Goal: Check status: Check status

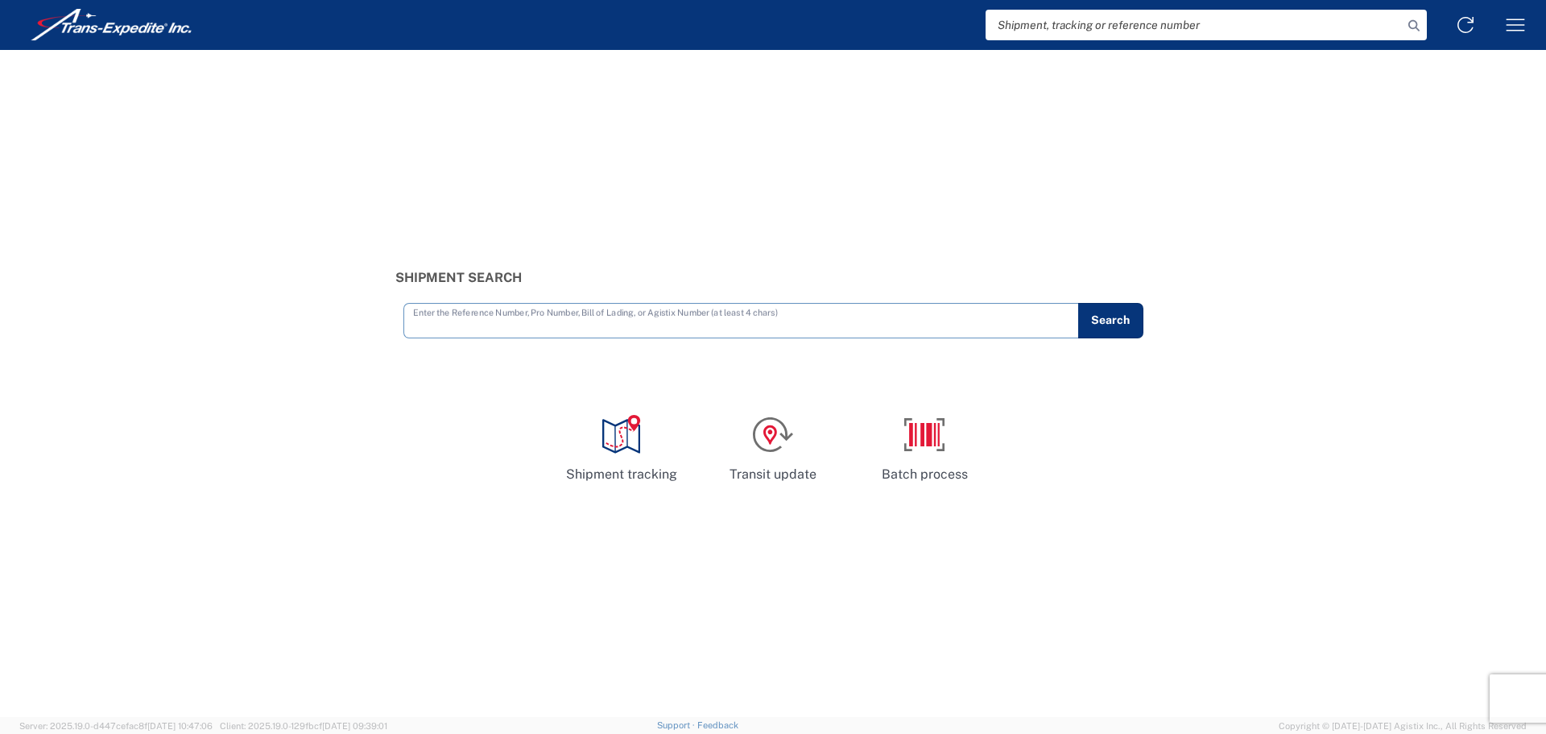
click at [456, 328] on input "text" at bounding box center [741, 319] width 656 height 28
type input "934111906"
click at [1125, 321] on button "Search" at bounding box center [1111, 320] width 66 height 35
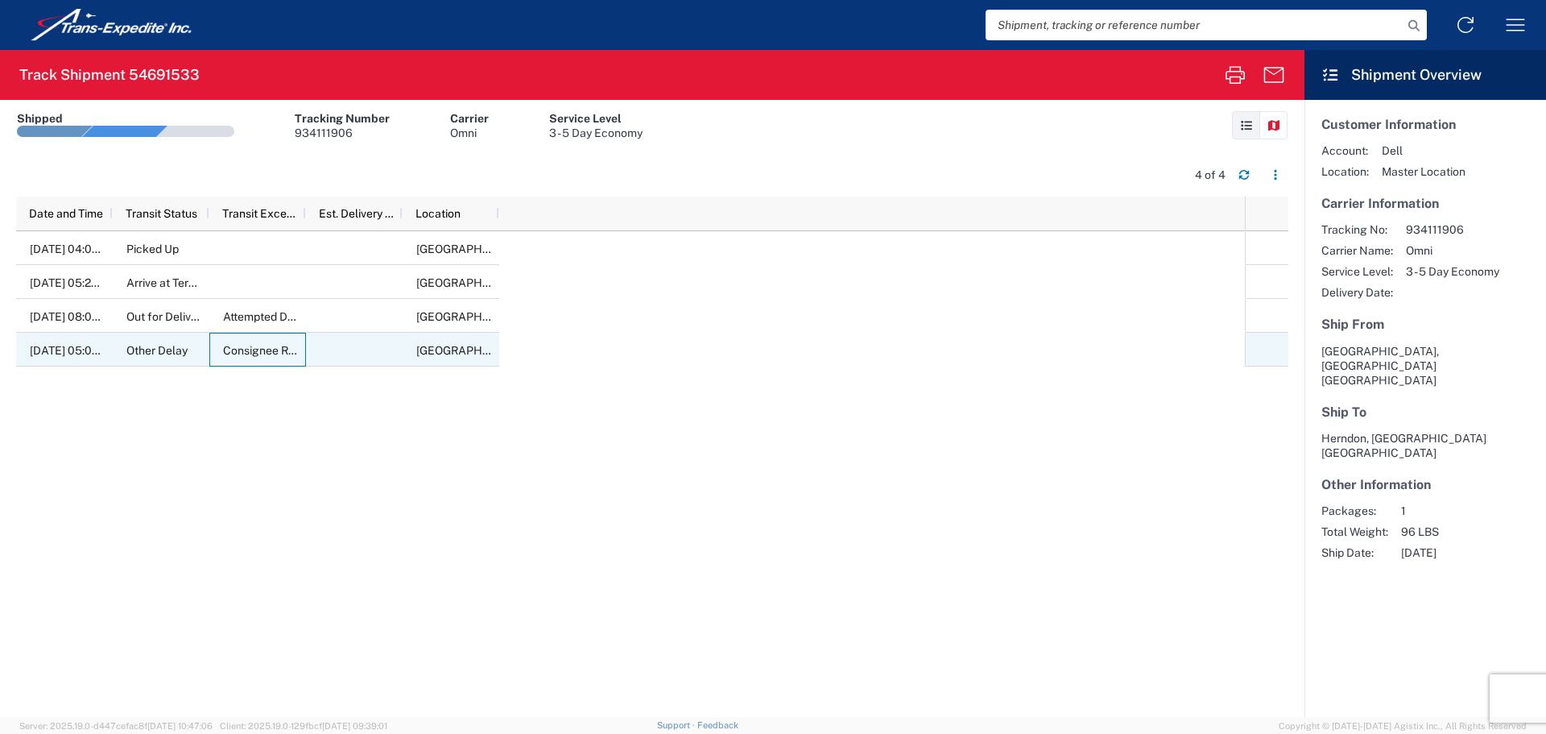
click at [251, 342] on div "Consignee Related" at bounding box center [257, 350] width 97 height 34
click at [249, 344] on span "Consignee Related" at bounding box center [272, 350] width 98 height 13
click at [81, 345] on span "[DATE] 05:00 PM" at bounding box center [74, 350] width 89 height 13
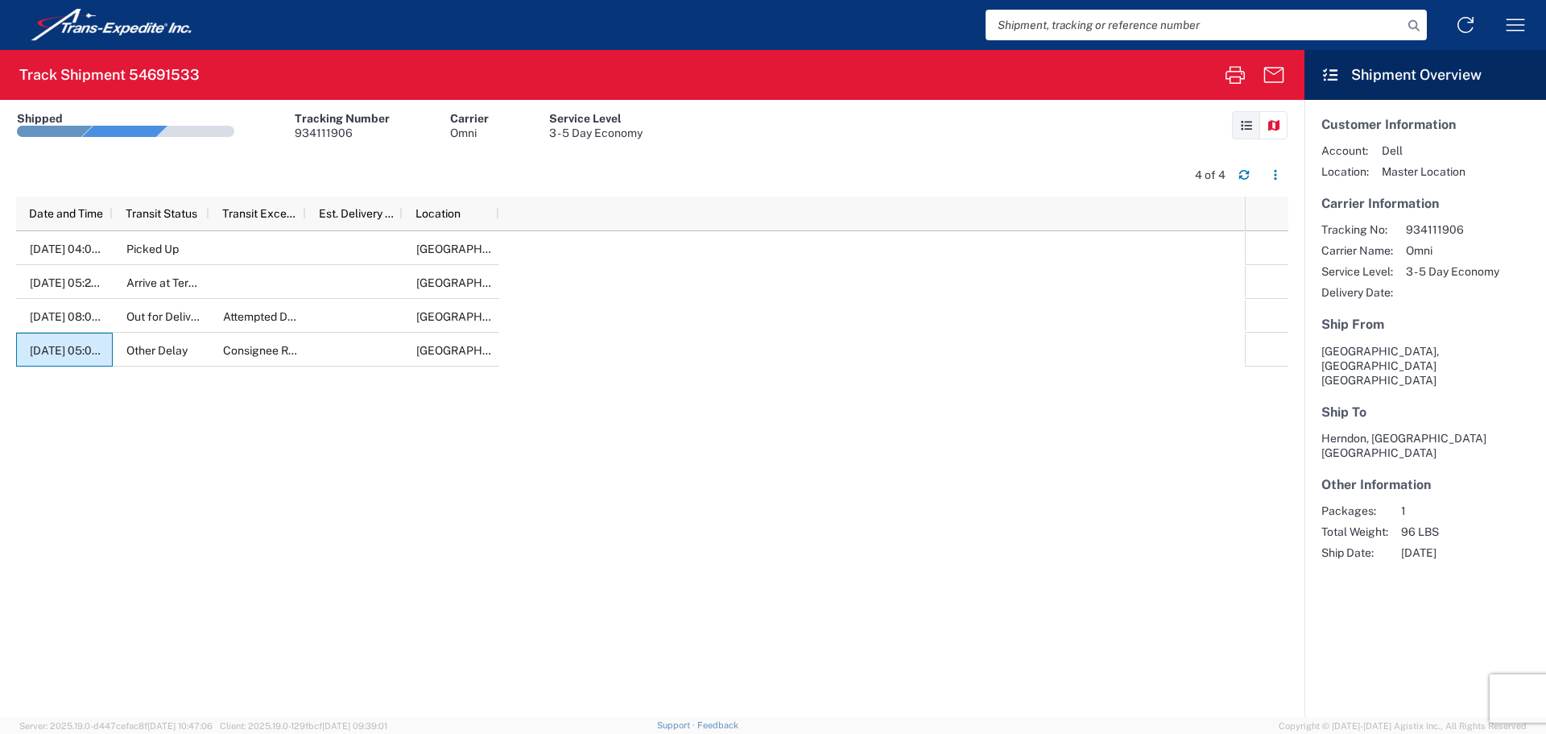
click at [470, 585] on div "02/07/2025, 04:00 PM Picked Up Lebanon, TN, US 02/10/2025, 05:28 AM Arrive at T…" at bounding box center [630, 474] width 1229 height 486
drag, startPoint x: 501, startPoint y: 536, endPoint x: 515, endPoint y: 532, distance: 14.3
click at [501, 536] on div "02/07/2025, 04:00 PM Picked Up Lebanon, TN, US 02/10/2025, 05:28 AM Arrive at T…" at bounding box center [630, 474] width 1229 height 486
click at [473, 354] on span "[GEOGRAPHIC_DATA], [GEOGRAPHIC_DATA], [GEOGRAPHIC_DATA]" at bounding box center [593, 350] width 355 height 13
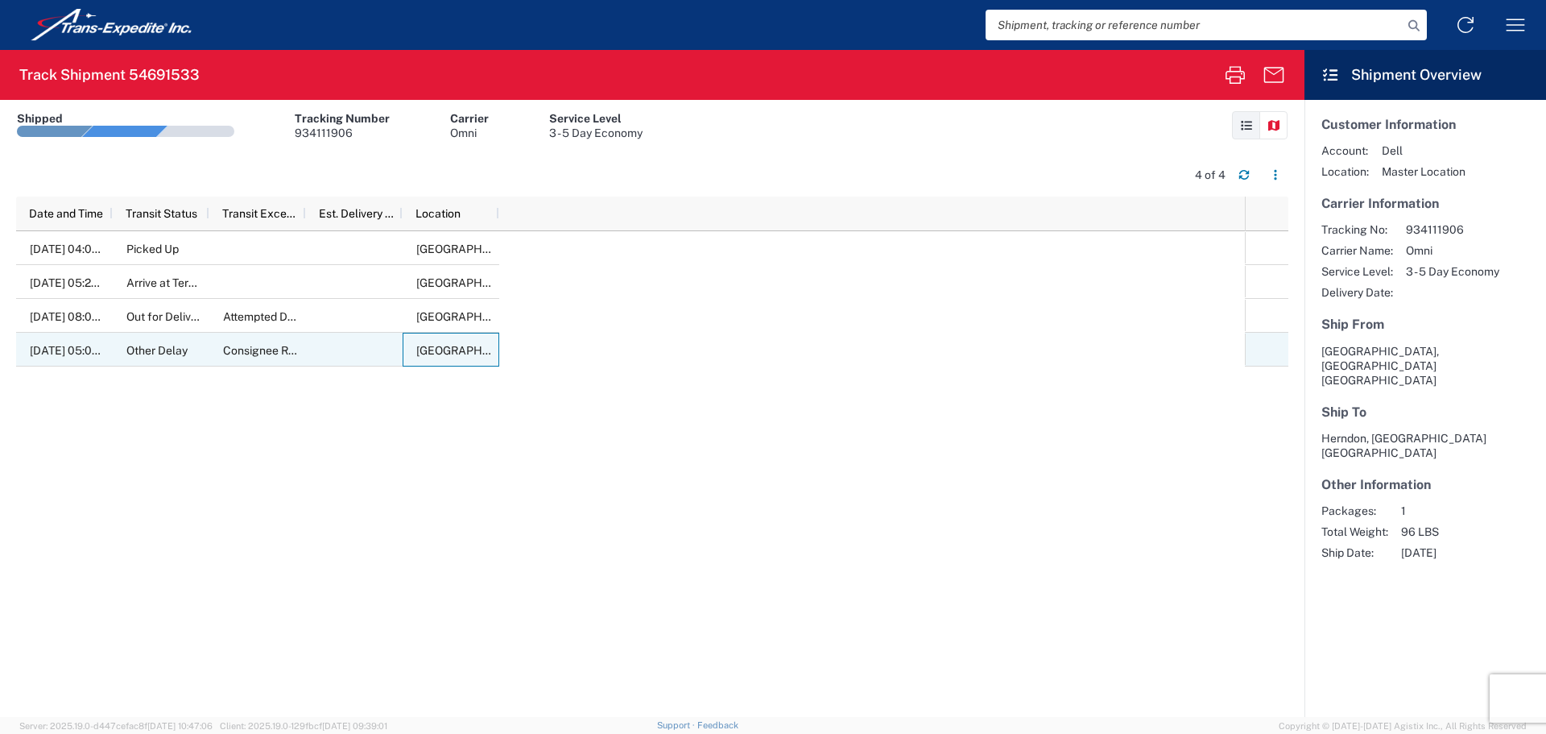
click at [473, 354] on span "[GEOGRAPHIC_DATA], [GEOGRAPHIC_DATA], [GEOGRAPHIC_DATA]" at bounding box center [593, 350] width 355 height 13
click at [468, 354] on span "[GEOGRAPHIC_DATA], [GEOGRAPHIC_DATA], [GEOGRAPHIC_DATA]" at bounding box center [593, 350] width 355 height 13
click at [455, 356] on span "[GEOGRAPHIC_DATA], [GEOGRAPHIC_DATA], [GEOGRAPHIC_DATA]" at bounding box center [593, 350] width 355 height 13
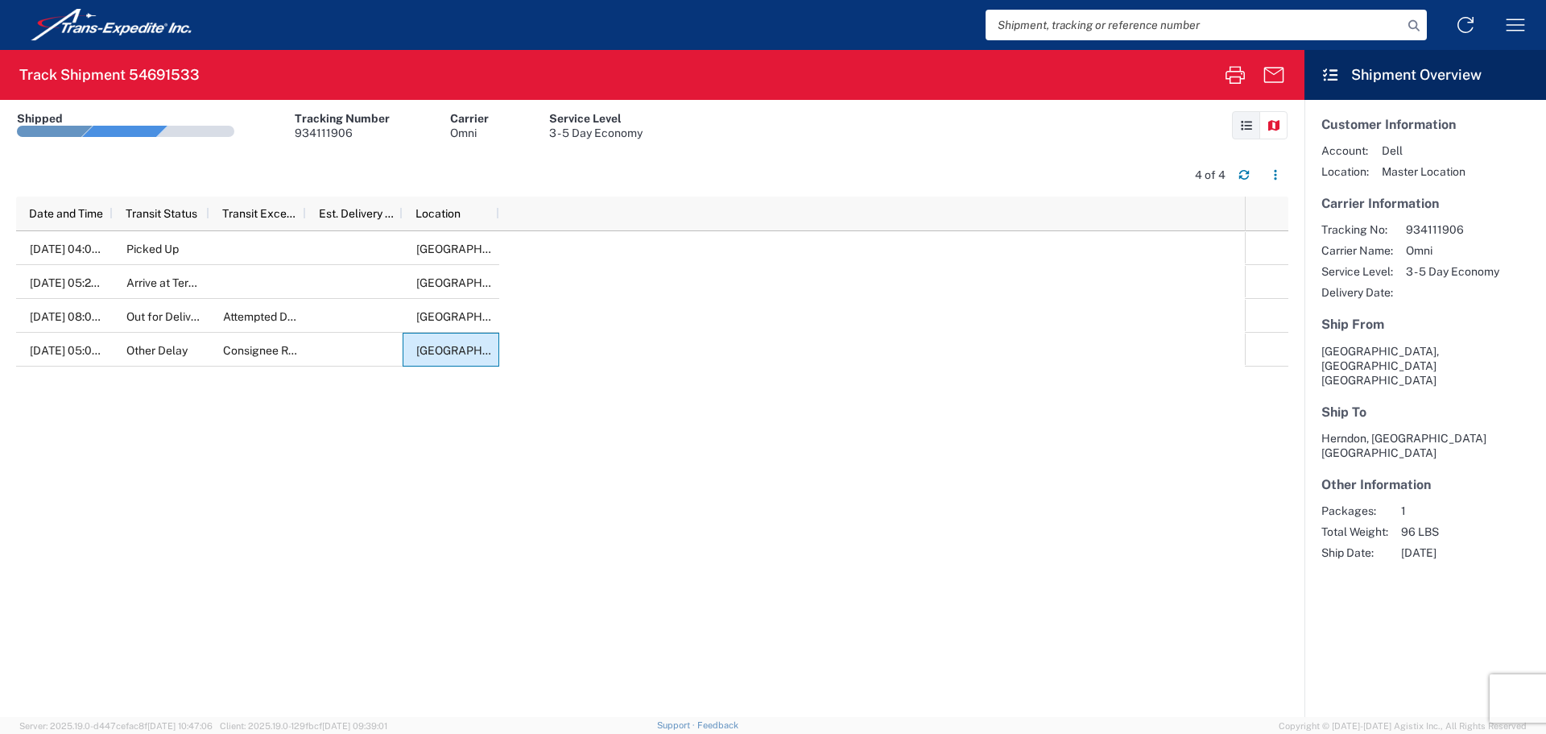
click at [812, 453] on div "02/07/2025, 04:00 PM Picked Up Lebanon, TN, US 02/10/2025, 05:28 AM Arrive at T…" at bounding box center [630, 474] width 1229 height 486
click at [743, 585] on div "02/07/2025, 04:00 PM Picked Up Lebanon, TN, US 02/10/2025, 05:28 AM Arrive at T…" at bounding box center [630, 474] width 1229 height 486
click at [747, 536] on div "02/07/2025, 04:00 PM Picked Up Lebanon, TN, US 02/10/2025, 05:28 AM Arrive at T…" at bounding box center [630, 474] width 1229 height 486
click at [460, 358] on div "[GEOGRAPHIC_DATA], [GEOGRAPHIC_DATA], [GEOGRAPHIC_DATA]" at bounding box center [451, 350] width 97 height 34
click at [433, 217] on span "Location" at bounding box center [438, 213] width 45 height 13
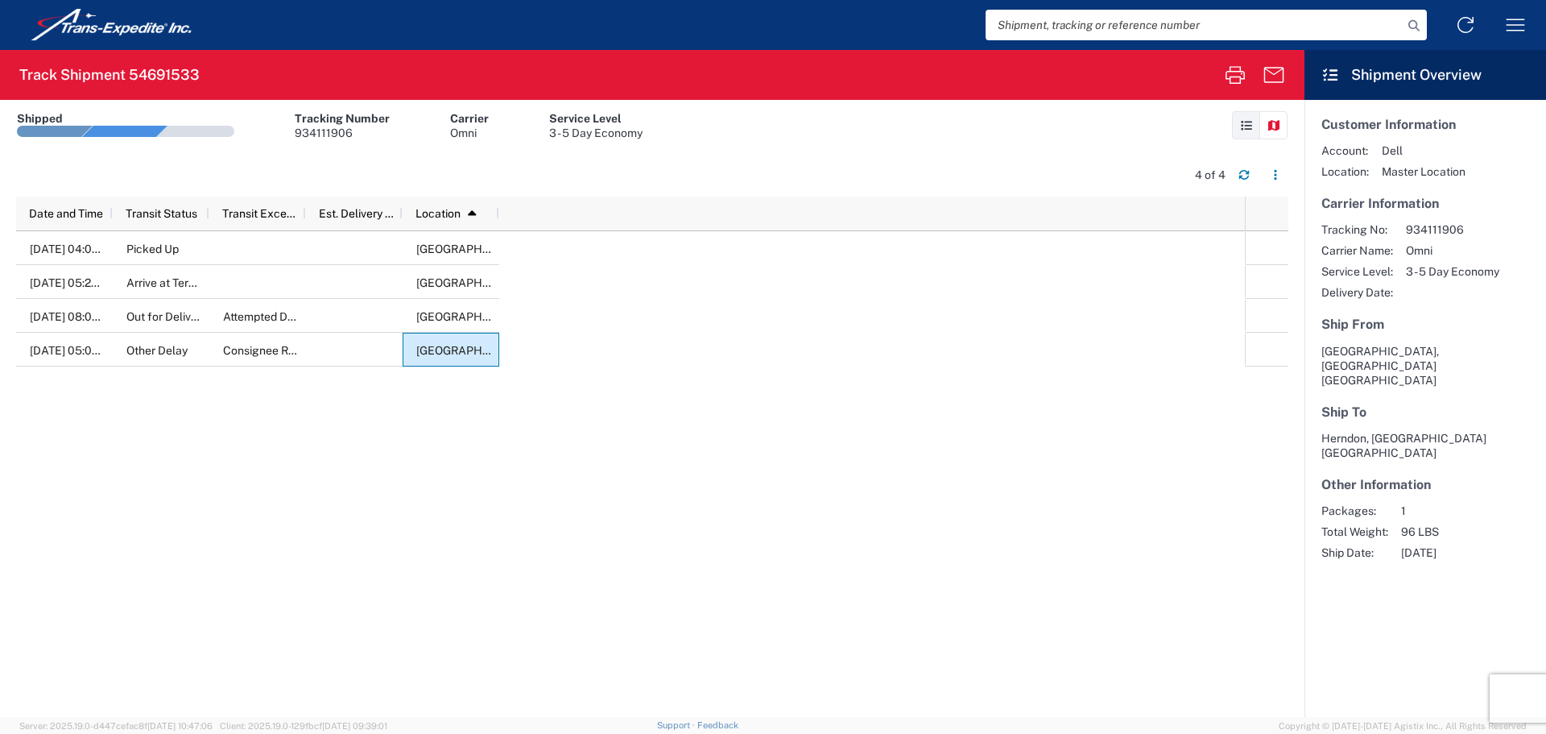
click at [730, 510] on div "02/07/2025, 04:00 PM Picked Up Lebanon, TN, US 02/10/2025, 05:28 AM Arrive at T…" at bounding box center [630, 474] width 1229 height 486
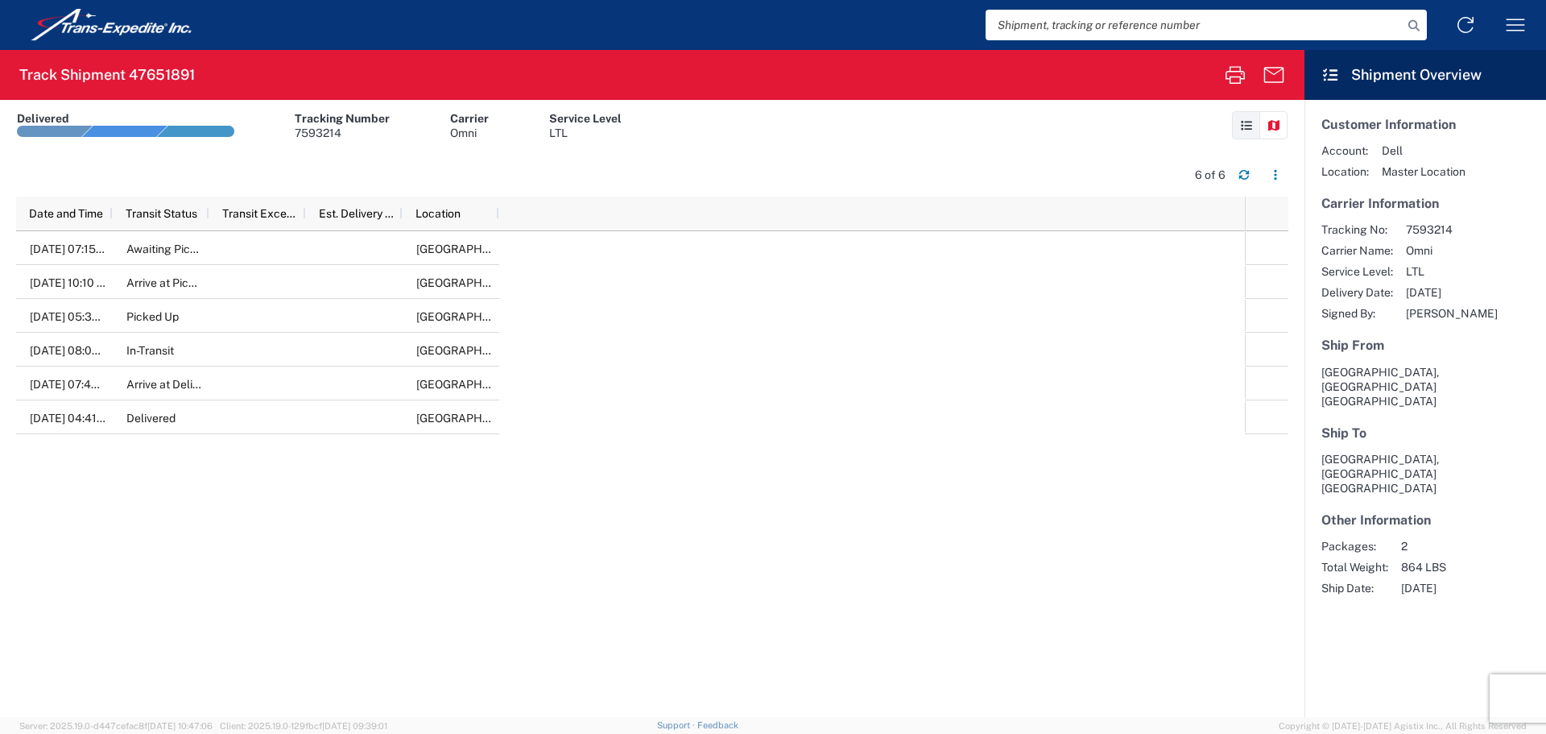
click at [1029, 31] on input "search" at bounding box center [1194, 25] width 417 height 31
paste input "934111906"
type input "934111906"
click at [1413, 23] on icon at bounding box center [1414, 25] width 23 height 23
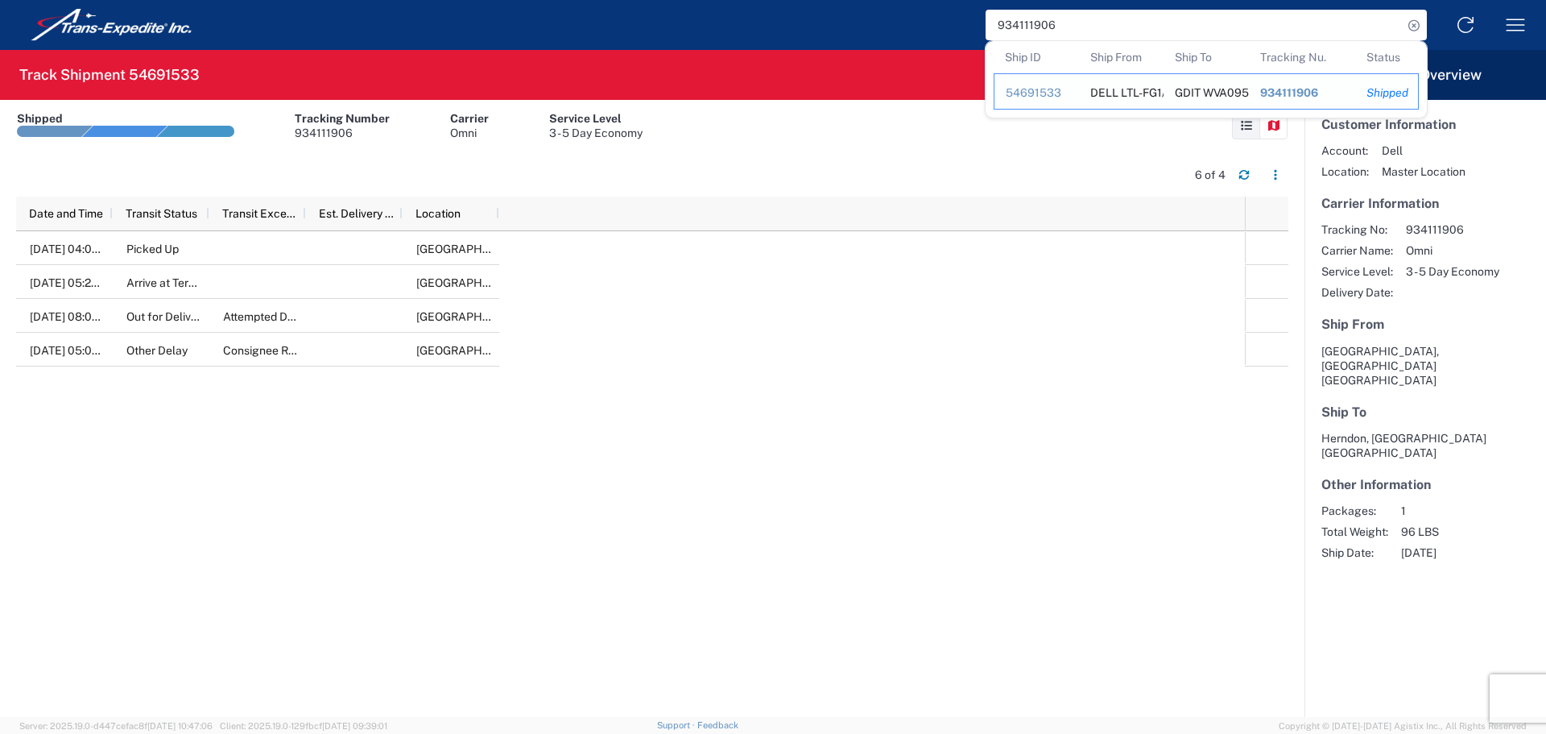
click at [1037, 89] on div "54691533" at bounding box center [1037, 92] width 62 height 14
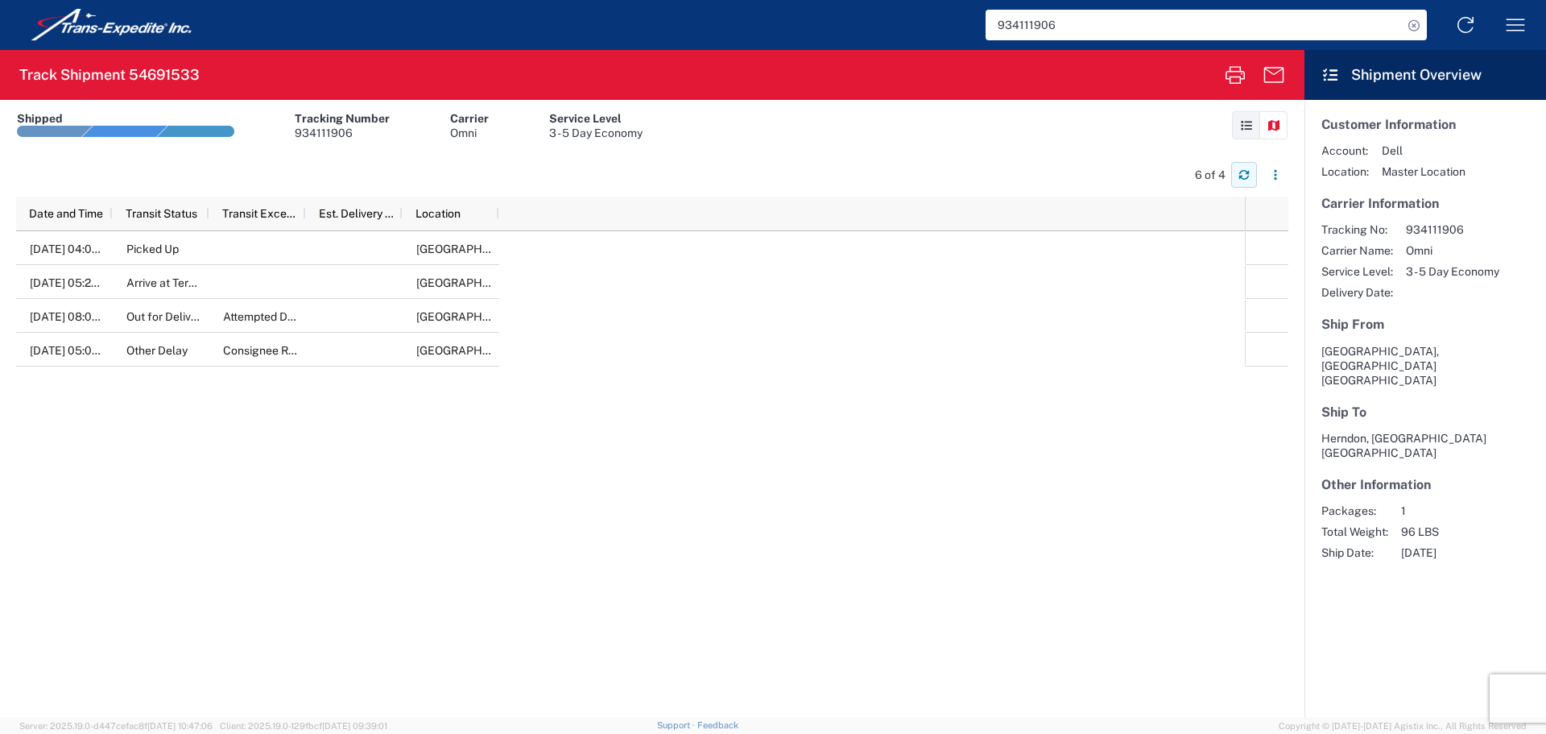
click at [1243, 171] on icon "button" at bounding box center [1244, 172] width 10 height 4
click at [98, 77] on h2 "Track Shipment 54691533" at bounding box center [109, 74] width 180 height 19
